Goal: Complete application form

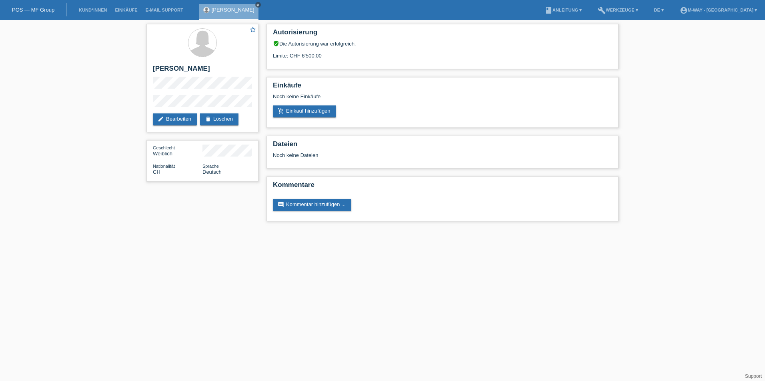
click at [256, 5] on icon "close" at bounding box center [258, 5] width 4 height 4
click at [93, 4] on li "Kund*innen" at bounding box center [93, 10] width 36 height 20
drag, startPoint x: 93, startPoint y: 4, endPoint x: 86, endPoint y: 10, distance: 9.1
click at [86, 10] on link "Kund*innen" at bounding box center [93, 10] width 36 height 5
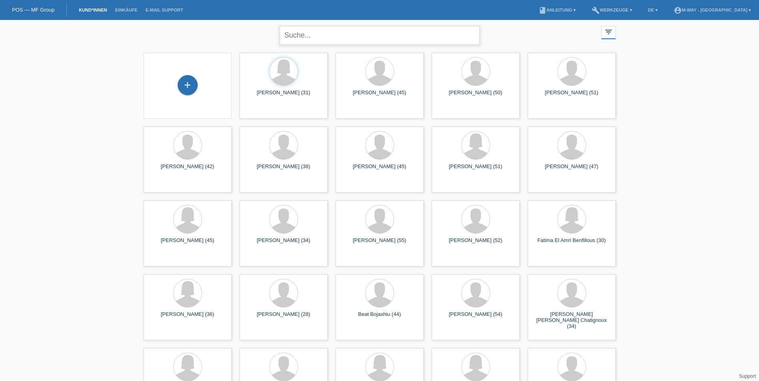
click at [354, 38] on input "text" at bounding box center [380, 35] width 200 height 19
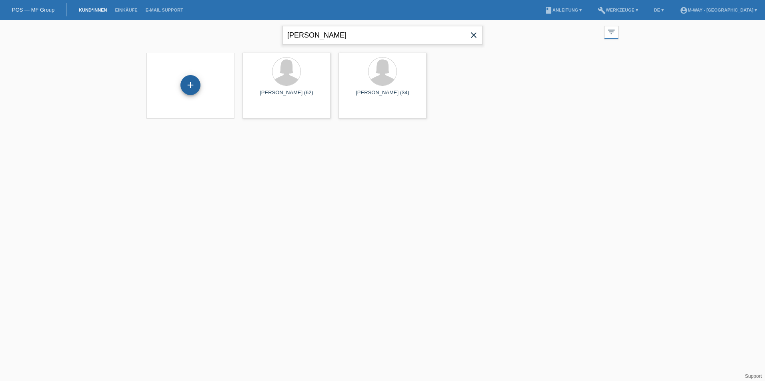
type input "Anita"
click at [192, 79] on div "+" at bounding box center [190, 85] width 20 height 20
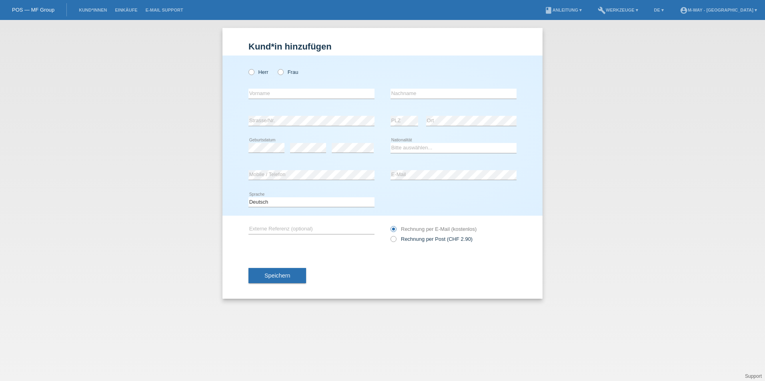
click at [277, 74] on div "Herr Frau" at bounding box center [311, 72] width 126 height 16
drag, startPoint x: 280, startPoint y: 72, endPoint x: 276, endPoint y: 92, distance: 20.7
click at [276, 68] on icon at bounding box center [276, 68] width 0 height 0
click at [280, 72] on input "Frau" at bounding box center [280, 71] width 5 height 5
radio input "true"
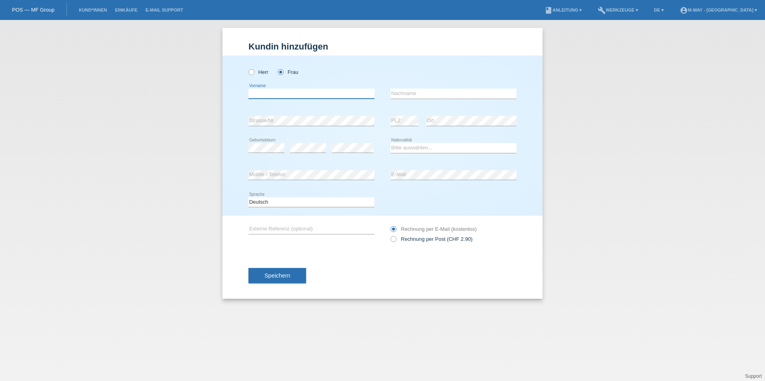
click at [275, 94] on input "text" at bounding box center [311, 94] width 126 height 10
type input "[PERSON_NAME]"
type input "Reurts"
click at [409, 149] on select "Bitte auswählen... Schweiz Deutschland Liechtenstein Österreich ------------ Af…" at bounding box center [453, 148] width 126 height 10
select select "CH"
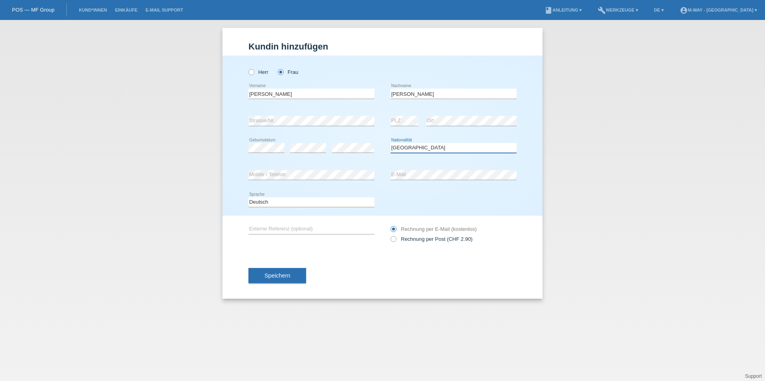
click at [390, 143] on select "Bitte auswählen... Schweiz Deutschland Liechtenstein Österreich ------------ Af…" at bounding box center [453, 148] width 126 height 10
click at [457, 182] on div "error E-Mail" at bounding box center [453, 175] width 126 height 27
click at [290, 270] on button "Speichern" at bounding box center [277, 275] width 58 height 15
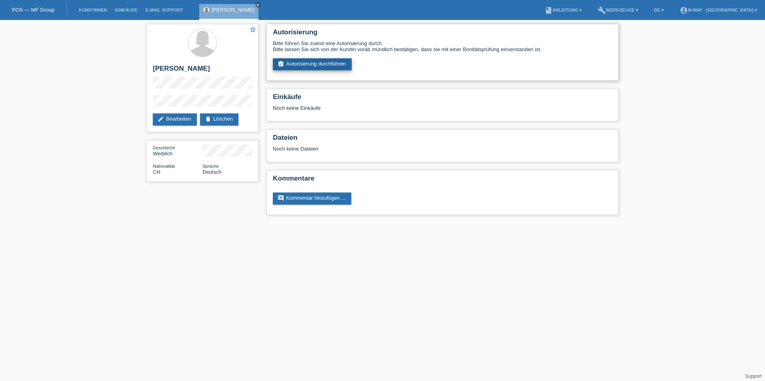
click at [297, 66] on link "assignment_turned_in Autorisierung durchführen" at bounding box center [312, 64] width 79 height 12
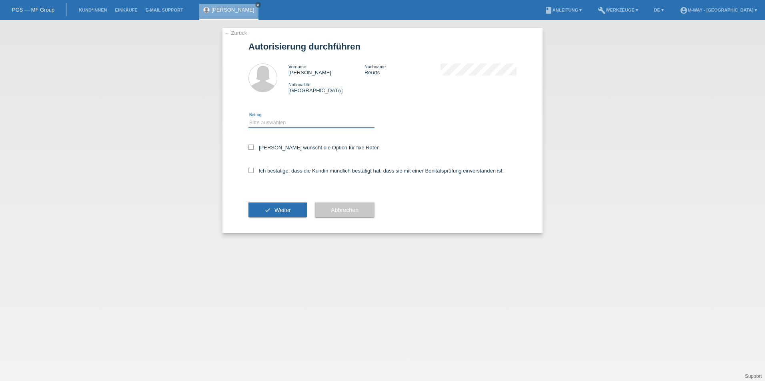
click at [260, 120] on select "Bitte auswählen CHF 1.00 - CHF 499.00 CHF 500.00 - CHF 1'999.00 CHF 2'000.00 - …" at bounding box center [311, 123] width 126 height 10
select select "2"
click at [248, 118] on select "Bitte auswählen CHF 1.00 - CHF 499.00 CHF 500.00 - CHF 1'999.00 CHF 2'000.00 - …" at bounding box center [311, 123] width 126 height 10
drag, startPoint x: 252, startPoint y: 146, endPoint x: 252, endPoint y: 166, distance: 19.6
click at [252, 147] on icon at bounding box center [250, 147] width 5 height 5
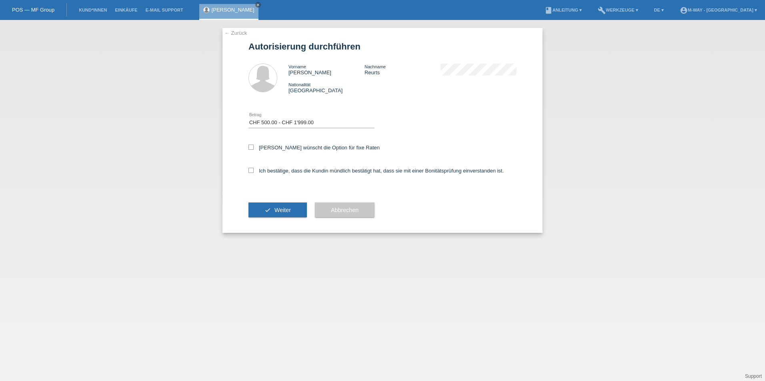
click at [252, 147] on input "[PERSON_NAME] wünscht die Option für fixe Raten" at bounding box center [250, 147] width 5 height 5
checkbox input "true"
click at [252, 172] on icon at bounding box center [250, 170] width 5 height 5
click at [252, 172] on input "Ich bestätige, dass die Kundin mündlich bestätigt hat, dass sie mit einer Bonit…" at bounding box center [250, 170] width 5 height 5
checkbox input "true"
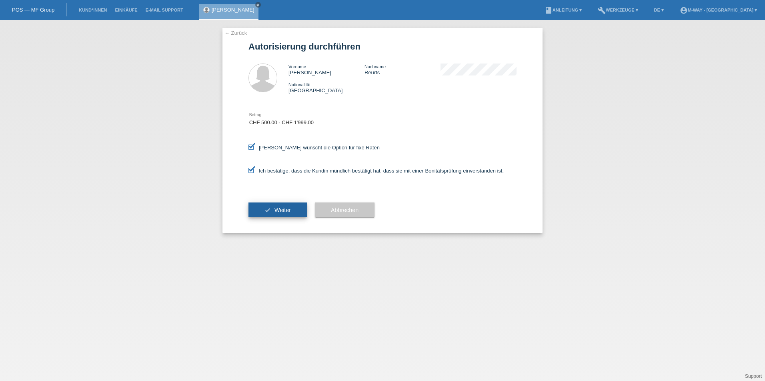
click at [270, 207] on button "check Weiter" at bounding box center [277, 210] width 58 height 15
